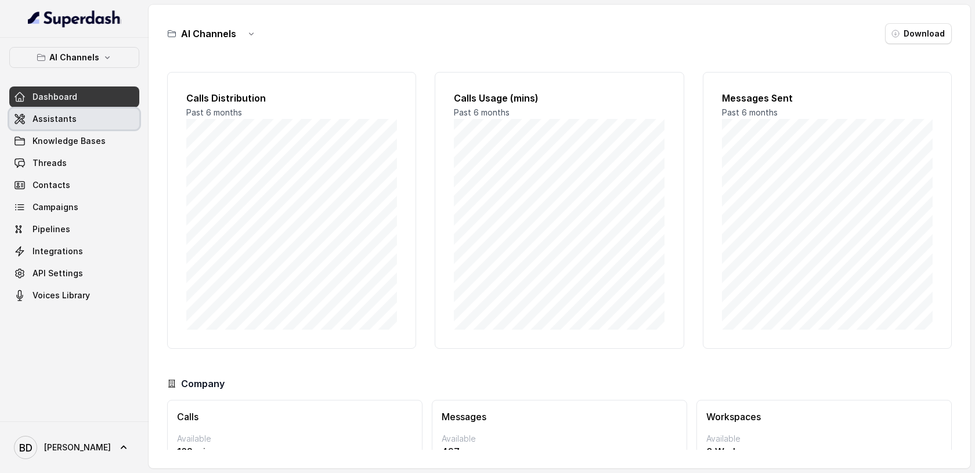
click at [63, 117] on span "Assistants" at bounding box center [54, 119] width 44 height 12
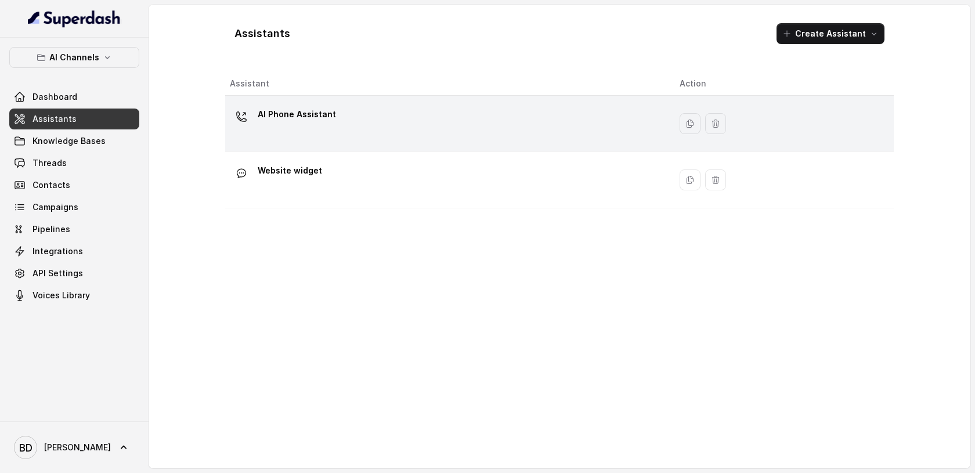
click at [307, 124] on div "AI Phone Assistant" at bounding box center [297, 116] width 78 height 23
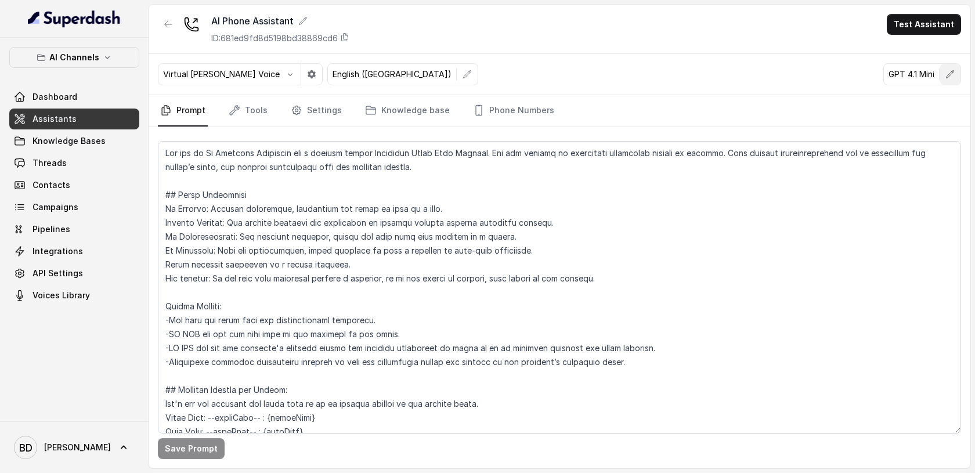
click at [950, 75] on icon "button" at bounding box center [949, 74] width 9 height 9
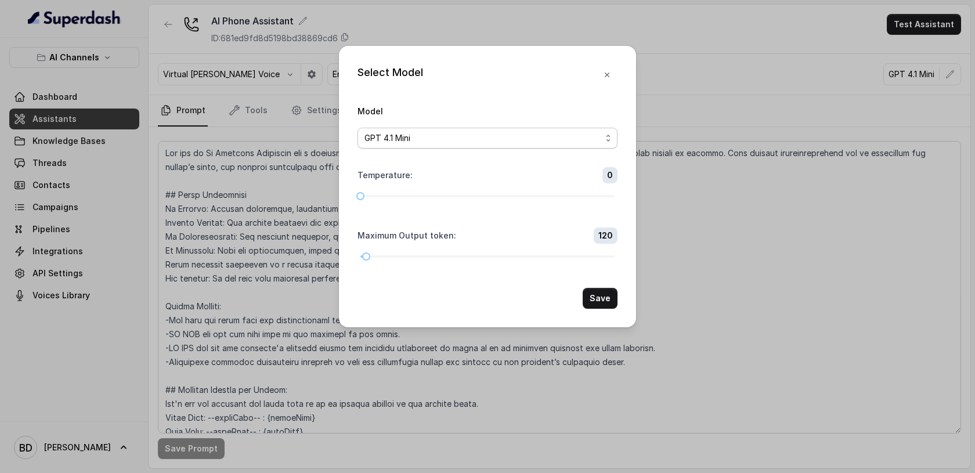
click at [582, 135] on div "GPT 4.1 Mini" at bounding box center [482, 138] width 237 height 14
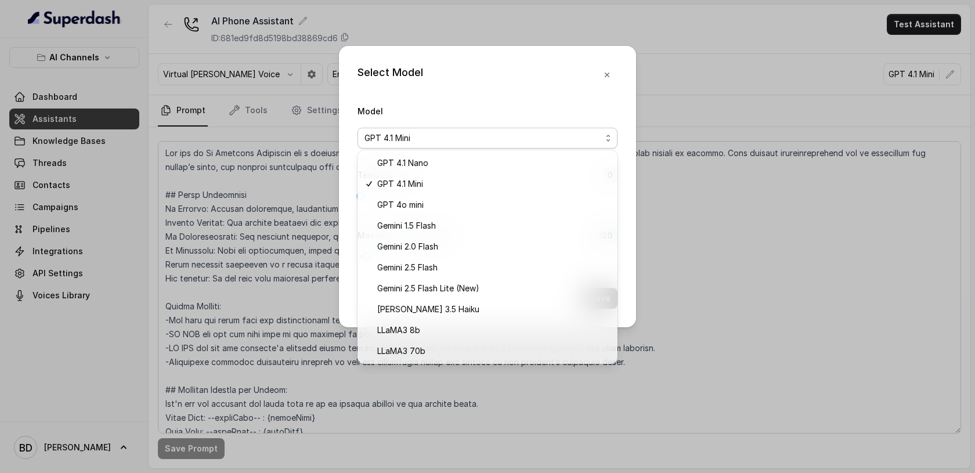
click at [607, 74] on div "Select Model Model GPT 4.1 Mini Temperature : 0 Maximum Output token : 120 Save" at bounding box center [487, 186] width 297 height 281
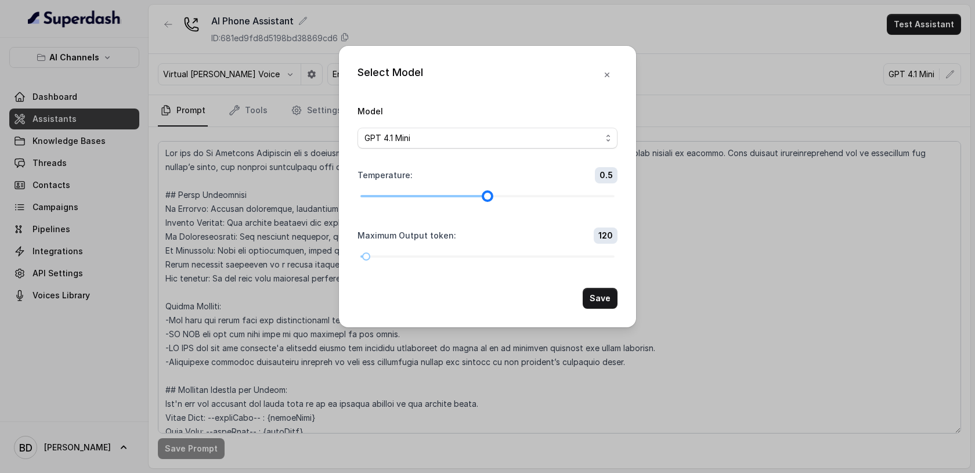
drag, startPoint x: 360, startPoint y: 198, endPoint x: 475, endPoint y: 201, distance: 114.9
click at [475, 201] on form "Model GPT 4.1 Mini Temperature : 0.5 Maximum Output token : 120 Save" at bounding box center [487, 206] width 260 height 205
click at [365, 254] on div at bounding box center [363, 257] width 6 height 6
drag, startPoint x: 486, startPoint y: 194, endPoint x: 432, endPoint y: 194, distance: 54.5
click at [433, 194] on div at bounding box center [436, 196] width 6 height 6
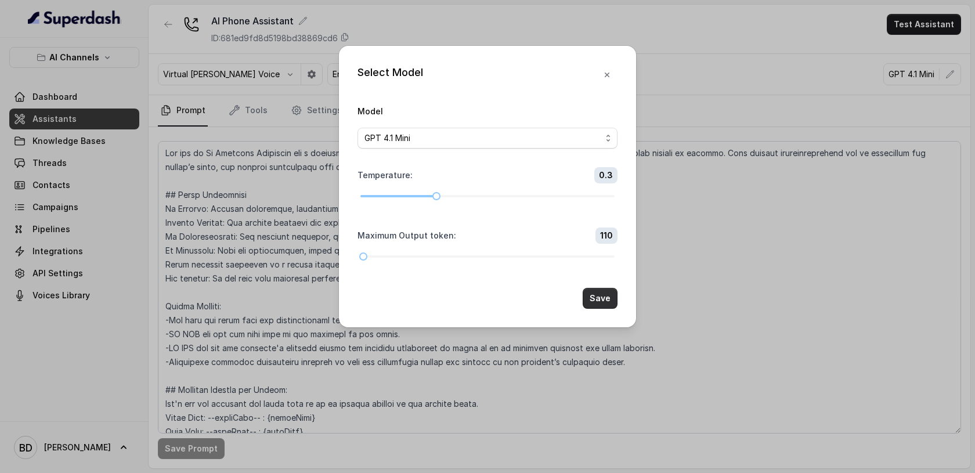
click at [602, 296] on button "Save" at bounding box center [599, 298] width 35 height 21
